Goal: Learn about a topic

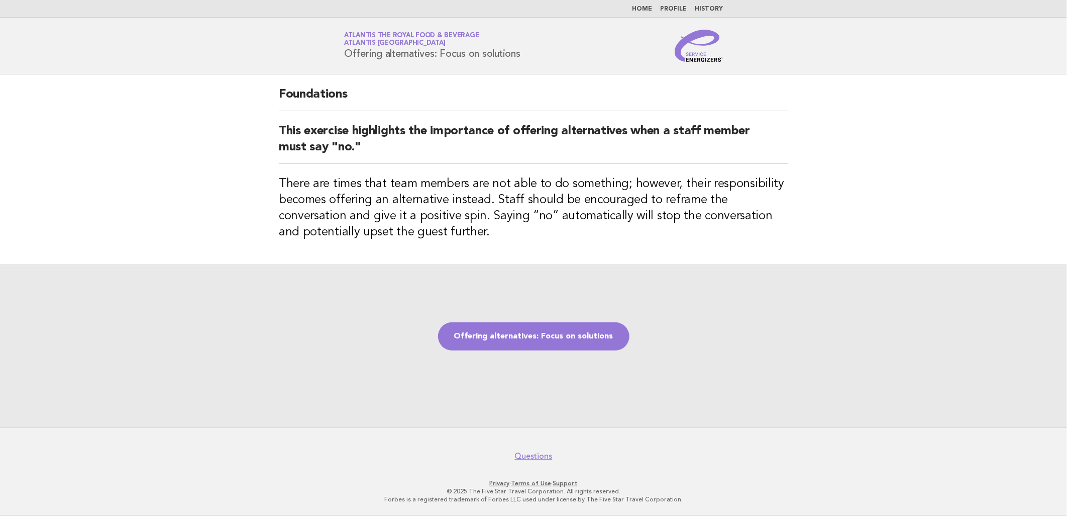
click at [713, 51] on img at bounding box center [699, 46] width 48 height 32
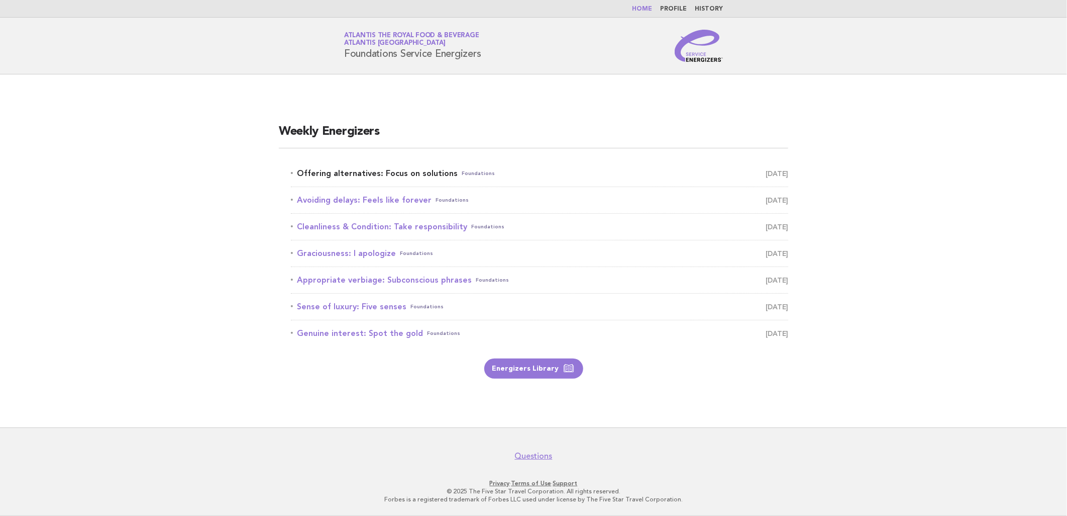
click at [404, 172] on link "Offering alternatives: Focus on solutions Foundations September 6" at bounding box center [539, 173] width 497 height 14
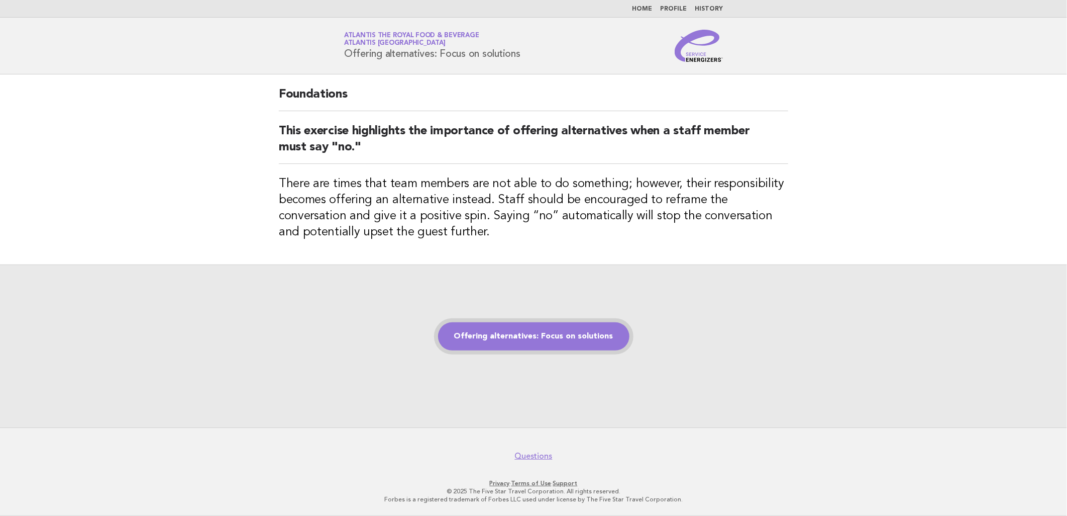
click at [527, 327] on link "Offering alternatives: Focus on solutions" at bounding box center [533, 336] width 191 height 28
click at [501, 334] on link "Offering alternatives: Focus on solutions" at bounding box center [533, 336] width 191 height 28
click at [522, 344] on link "Offering alternatives: Focus on solutions" at bounding box center [533, 336] width 191 height 28
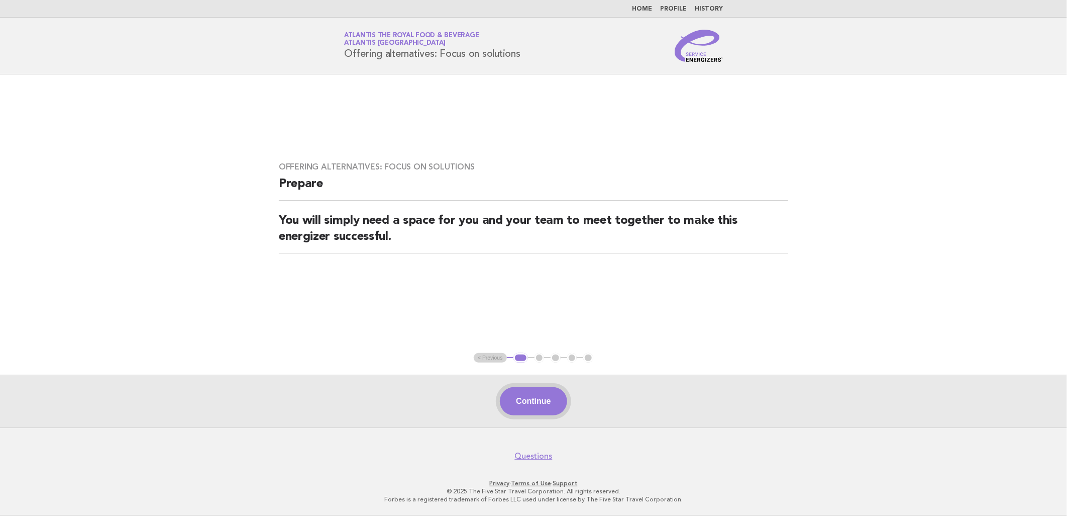
click at [532, 400] on button "Continue" at bounding box center [533, 401] width 67 height 28
